Goal: Entertainment & Leisure: Consume media (video, audio)

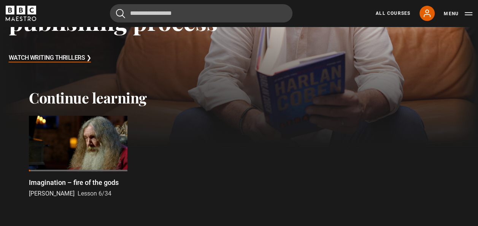
scroll to position [154, 0]
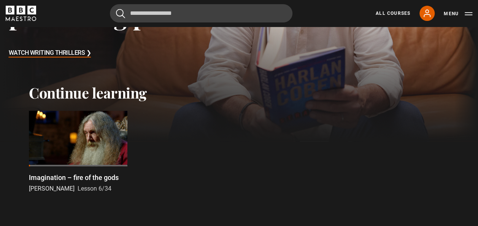
click at [62, 138] on div at bounding box center [78, 138] width 98 height 55
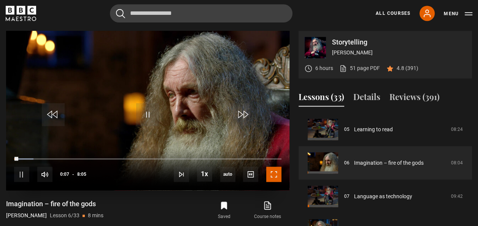
click at [273, 174] on span "Video Player" at bounding box center [273, 173] width 15 height 15
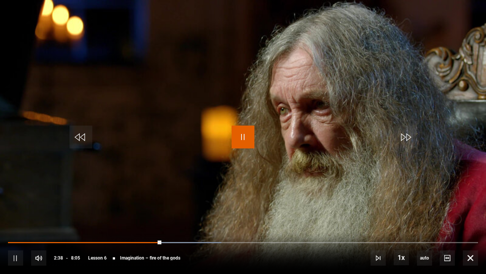
click at [247, 133] on span "Video Player" at bounding box center [243, 136] width 23 height 23
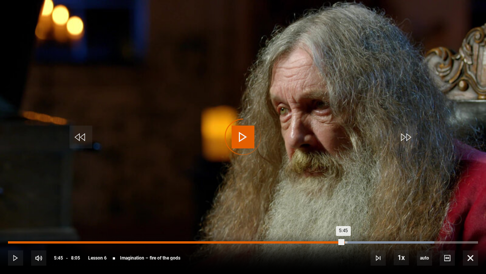
click at [344, 225] on div "5:45" at bounding box center [176, 242] width 336 height 2
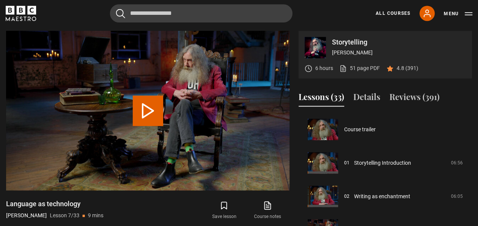
scroll to position [201, 0]
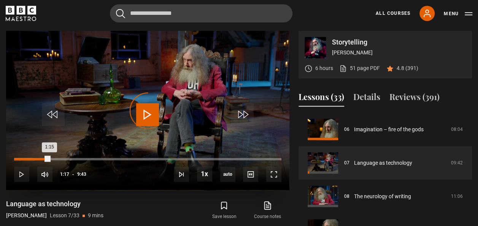
drag, startPoint x: 49, startPoint y: 159, endPoint x: 33, endPoint y: 157, distance: 15.7
click at [33, 158] on div "Loaded : 7.72% 0:42 1:15" at bounding box center [147, 159] width 267 height 2
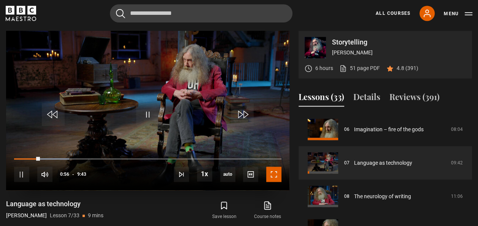
click at [277, 175] on span "Video Player" at bounding box center [273, 173] width 15 height 15
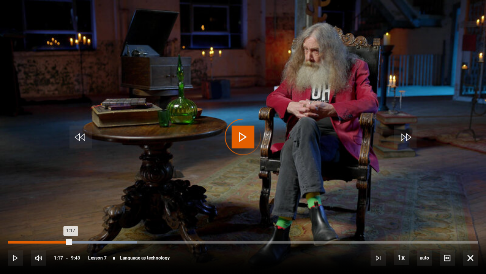
click at [71, 225] on div "Loaded : 27.44% 1:17 1:17" at bounding box center [243, 242] width 470 height 2
click at [55, 225] on div "Loaded : 28.30% 0:57 1:31" at bounding box center [243, 242] width 470 height 2
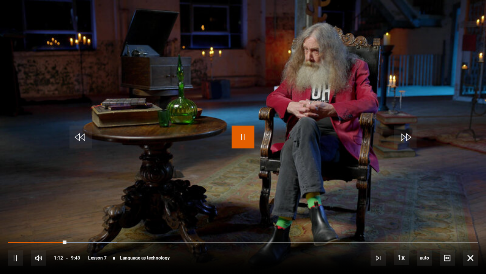
click at [245, 136] on span "Video Player" at bounding box center [243, 136] width 23 height 23
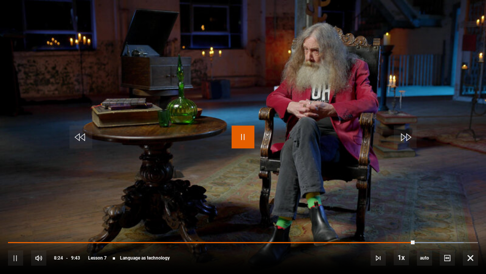
click at [250, 135] on span "Video Player" at bounding box center [243, 136] width 23 height 23
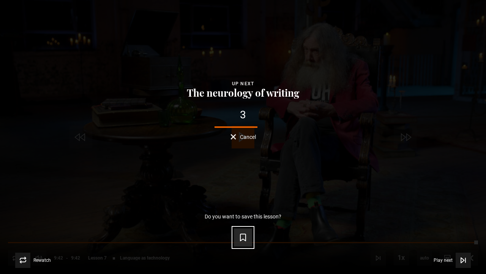
click at [246, 225] on icon "Video Player" at bounding box center [243, 237] width 5 height 7
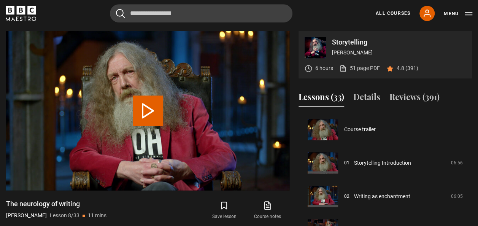
scroll to position [234, 0]
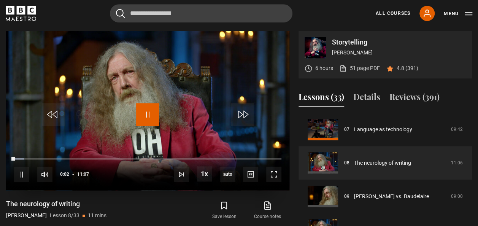
click at [149, 110] on span "Video Player" at bounding box center [147, 114] width 23 height 23
click at [278, 178] on span "Video Player" at bounding box center [273, 173] width 15 height 15
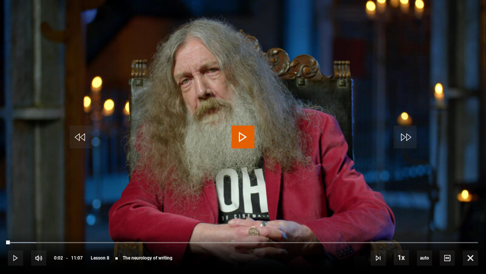
click at [249, 140] on span "Video Player" at bounding box center [243, 136] width 23 height 23
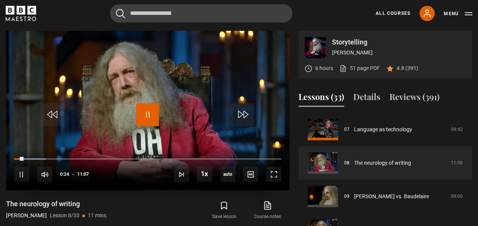
click at [150, 110] on span "Video Player" at bounding box center [147, 114] width 23 height 23
click at [411, 99] on button "Reviews (391)" at bounding box center [414, 98] width 50 height 16
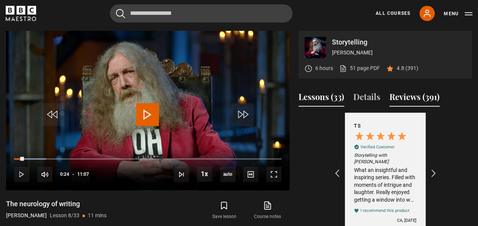
scroll to position [0, 114]
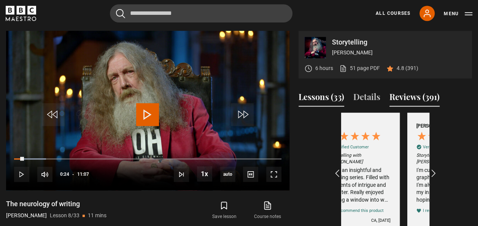
click at [322, 101] on button "Lessons (33)" at bounding box center [321, 98] width 46 height 16
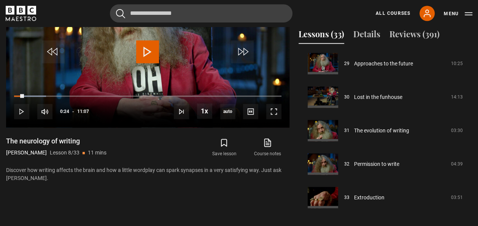
scroll to position [419, 0]
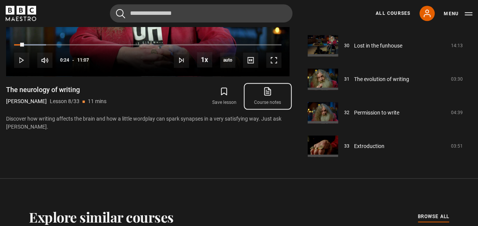
click at [267, 90] on icon at bounding box center [268, 91] width 10 height 9
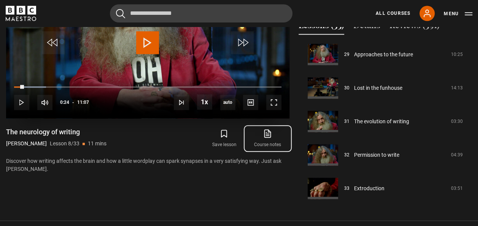
scroll to position [305, 0]
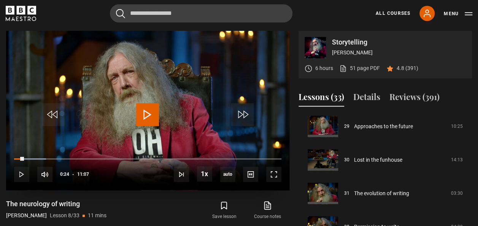
click at [149, 112] on span "Video Player" at bounding box center [147, 114] width 23 height 23
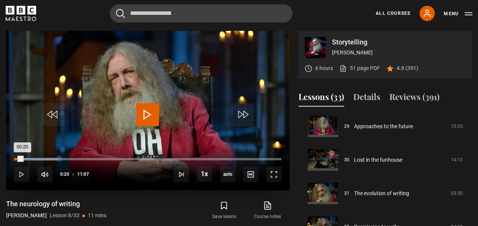
drag, startPoint x: 30, startPoint y: 158, endPoint x: 22, endPoint y: 157, distance: 8.4
click at [22, 158] on div "00:20" at bounding box center [18, 159] width 8 height 2
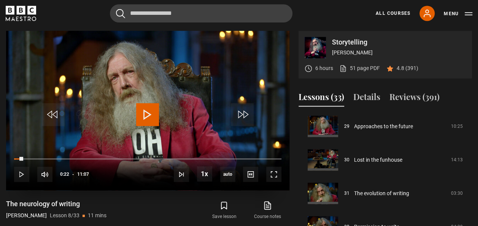
drag, startPoint x: 23, startPoint y: 160, endPoint x: 13, endPoint y: 158, distance: 10.4
click at [13, 158] on div "10s Skip Back 10 seconds Play 10s Skip Forward 10 seconds Loaded : 0.75% 00:06 …" at bounding box center [147, 169] width 283 height 42
click at [270, 171] on span "Video Player" at bounding box center [273, 173] width 15 height 15
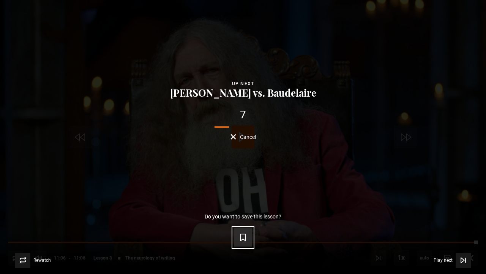
click at [242, 225] on icon "Video Player" at bounding box center [243, 237] width 9 height 9
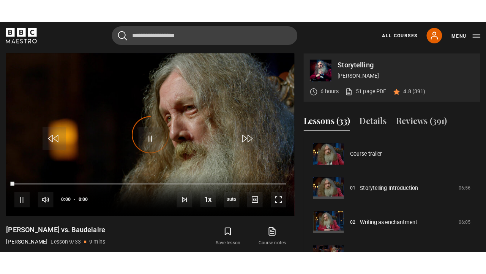
scroll to position [268, 0]
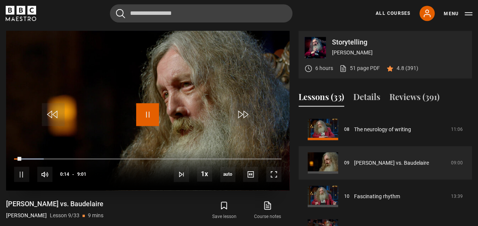
click at [147, 117] on span "Video Player" at bounding box center [147, 114] width 23 height 23
click at [144, 116] on span "Video Player" at bounding box center [147, 114] width 23 height 23
click at [274, 177] on span "Video Player" at bounding box center [273, 173] width 15 height 15
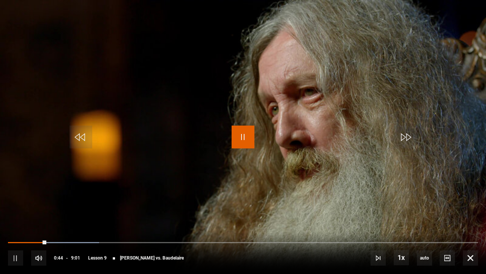
click at [245, 138] on span "Video Player" at bounding box center [243, 136] width 23 height 23
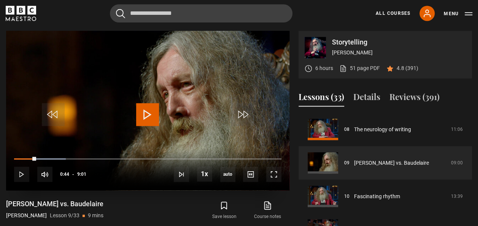
click at [152, 112] on span "Video Player" at bounding box center [147, 114] width 23 height 23
click at [273, 176] on span "Video Player" at bounding box center [273, 173] width 15 height 15
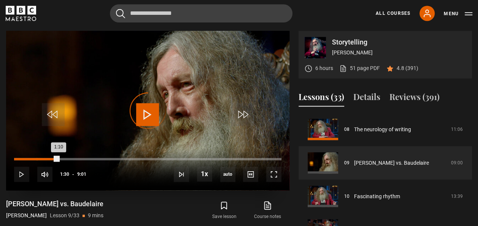
drag, startPoint x: 58, startPoint y: 159, endPoint x: 36, endPoint y: 157, distance: 21.7
click at [36, 158] on div "Loaded : 0.00% 0:45 1:10" at bounding box center [147, 159] width 267 height 2
click at [36, 158] on div "Loaded : 0.00% 0:45 0:45" at bounding box center [147, 159] width 267 height 2
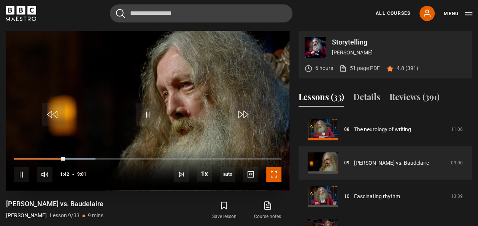
click at [273, 174] on span "Video Player" at bounding box center [273, 173] width 15 height 15
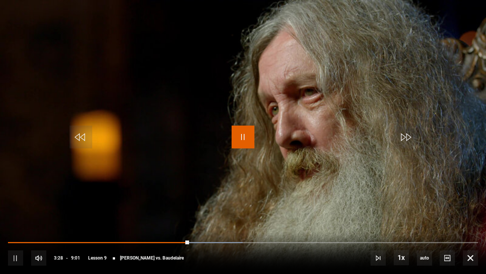
click at [242, 131] on span "Video Player" at bounding box center [243, 136] width 23 height 23
